Goal: Find specific page/section: Find specific page/section

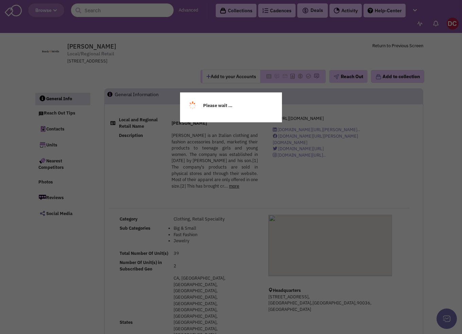
select select
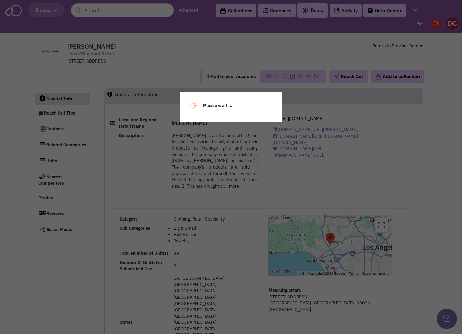
select select
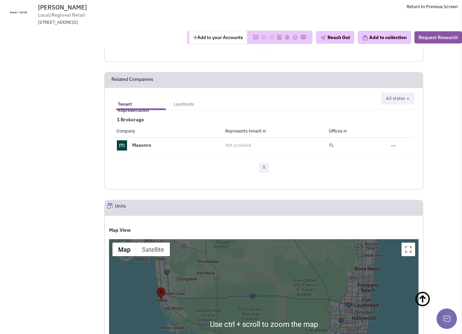
scroll to position [645, 0]
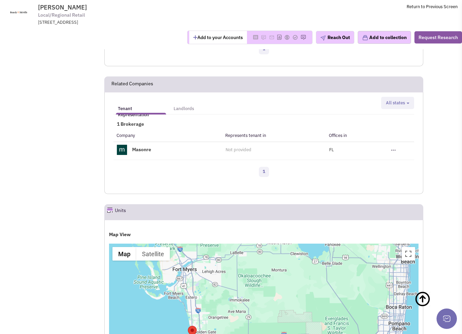
drag, startPoint x: 139, startPoint y: 193, endPoint x: 171, endPoint y: 226, distance: 46.1
click at [170, 243] on div at bounding box center [263, 328] width 309 height 170
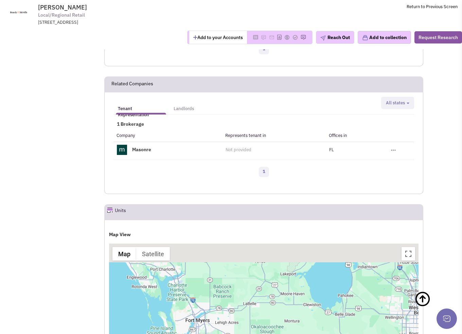
drag, startPoint x: 182, startPoint y: 198, endPoint x: 195, endPoint y: 260, distance: 63.6
click at [195, 260] on div at bounding box center [263, 328] width 309 height 170
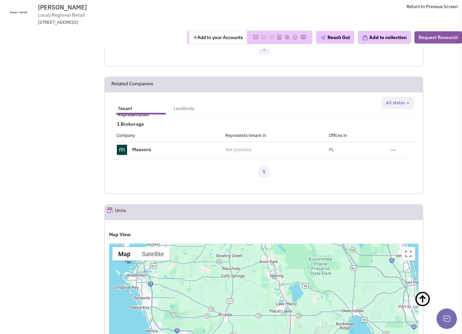
drag, startPoint x: 204, startPoint y: 207, endPoint x: 230, endPoint y: 270, distance: 67.6
click at [230, 270] on div at bounding box center [263, 328] width 309 height 170
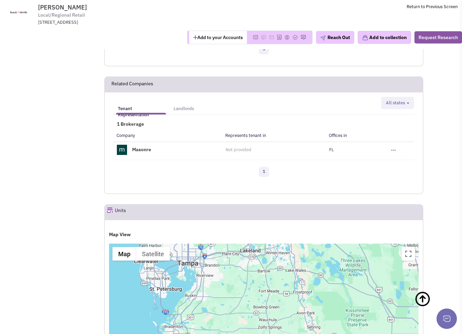
drag, startPoint x: 201, startPoint y: 227, endPoint x: 239, endPoint y: 277, distance: 62.0
click at [239, 279] on div at bounding box center [263, 328] width 309 height 170
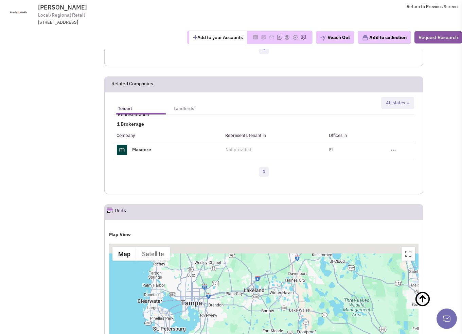
drag, startPoint x: 227, startPoint y: 243, endPoint x: 228, endPoint y: 270, distance: 27.9
click at [228, 270] on div at bounding box center [263, 328] width 309 height 170
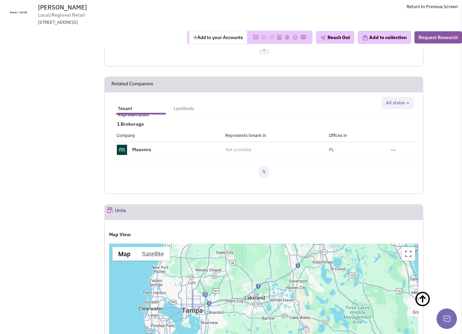
drag, startPoint x: 39, startPoint y: 5, endPoint x: 83, endPoint y: 6, distance: 44.1
click at [83, 6] on span "[PERSON_NAME] Local/Regional Retail [STREET_ADDRESS]" at bounding box center [126, 15] width 177 height 22
copy span "[PERSON_NAME]"
